Goal: Task Accomplishment & Management: Manage account settings

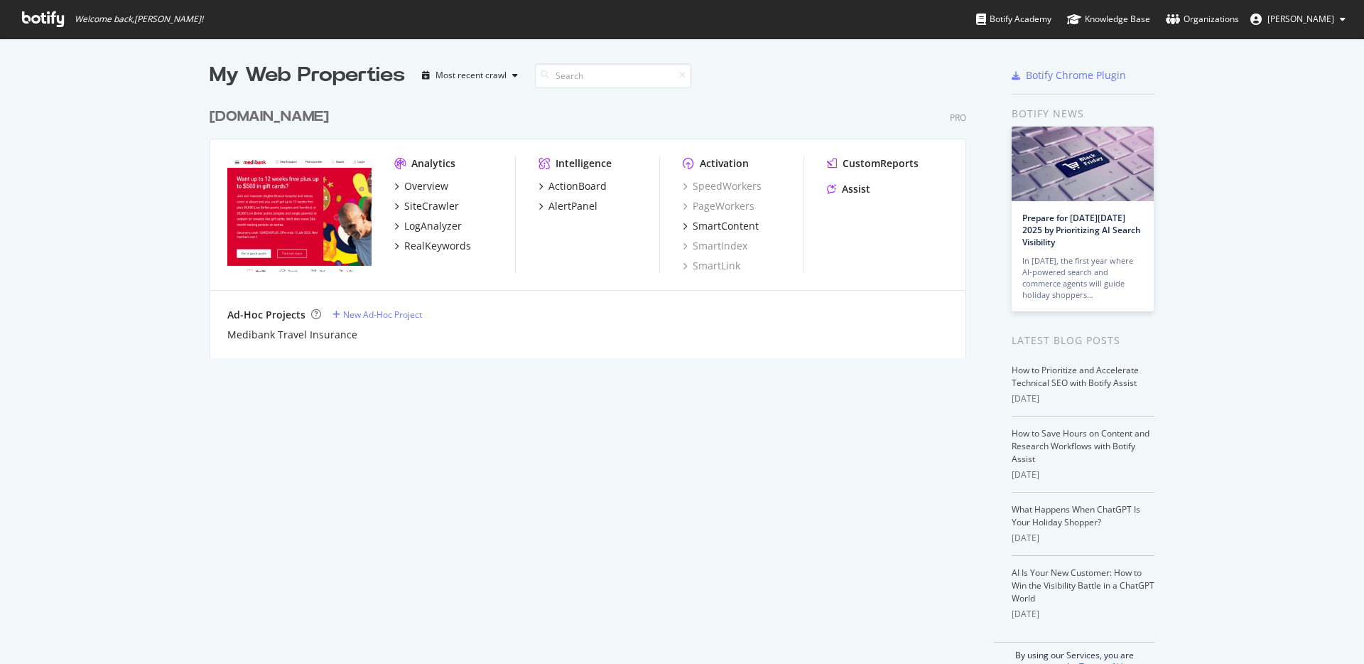
scroll to position [653, 1343]
click at [1329, 16] on span "[PERSON_NAME]" at bounding box center [1300, 19] width 67 height 12
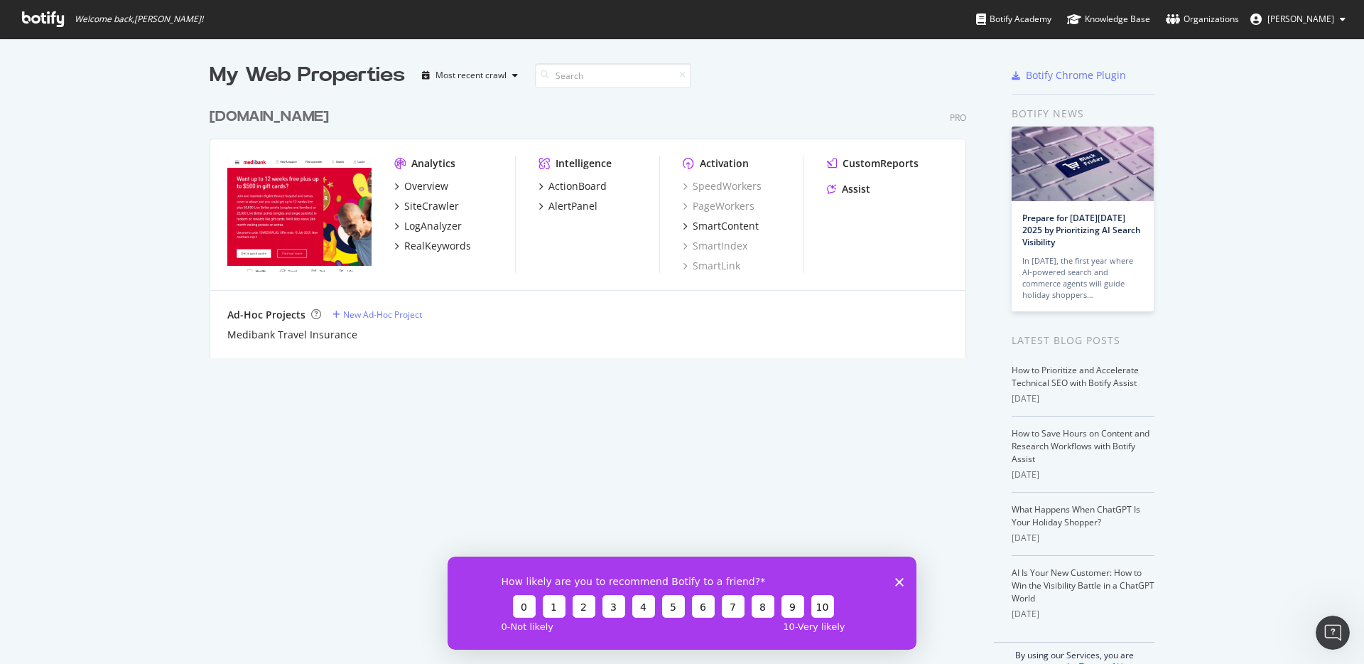
scroll to position [0, 0]
click at [1312, 18] on span "[PERSON_NAME]" at bounding box center [1300, 19] width 67 height 12
click at [1221, 23] on div "Organizations" at bounding box center [1202, 19] width 73 height 14
